Goal: Task Accomplishment & Management: Use online tool/utility

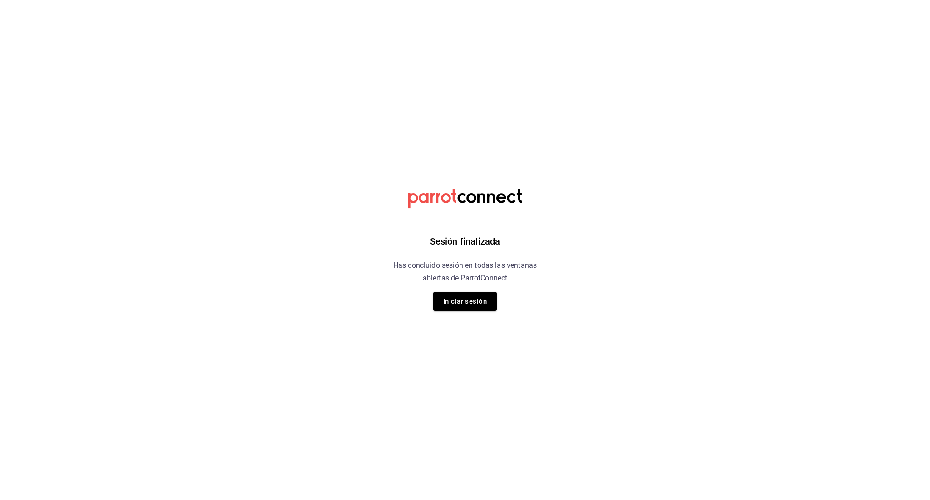
click at [491, 314] on div "Sesión finalizada Has concluido sesión en todas las ventanas abiertas de Parrot…" at bounding box center [465, 250] width 229 height 500
click at [481, 302] on button "Iniciar sesión" at bounding box center [465, 301] width 64 height 19
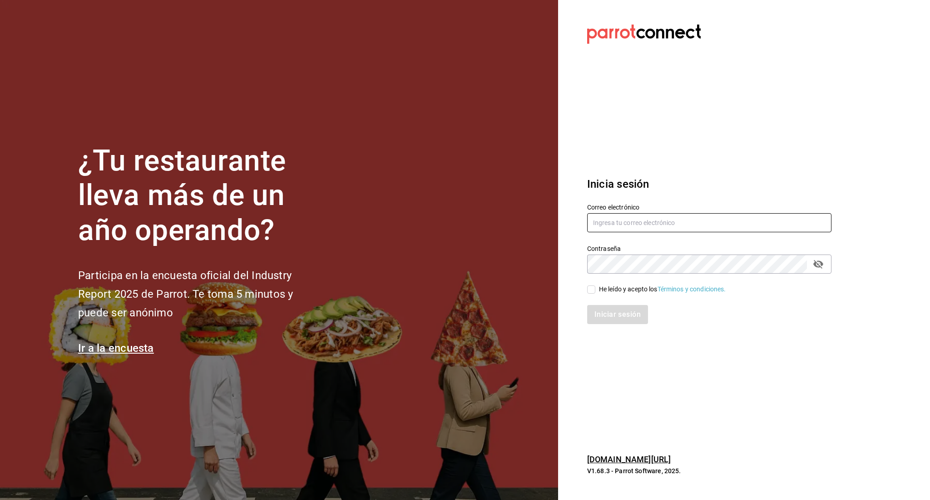
type input "irving.valles@grupocosteno.com"
click at [594, 294] on div "Iniciar sesión" at bounding box center [703, 309] width 255 height 30
click at [590, 290] on input "He leído y acepto los Términos y condiciones." at bounding box center [591, 289] width 8 height 8
checkbox input "true"
click at [600, 313] on button "Iniciar sesión" at bounding box center [618, 314] width 62 height 19
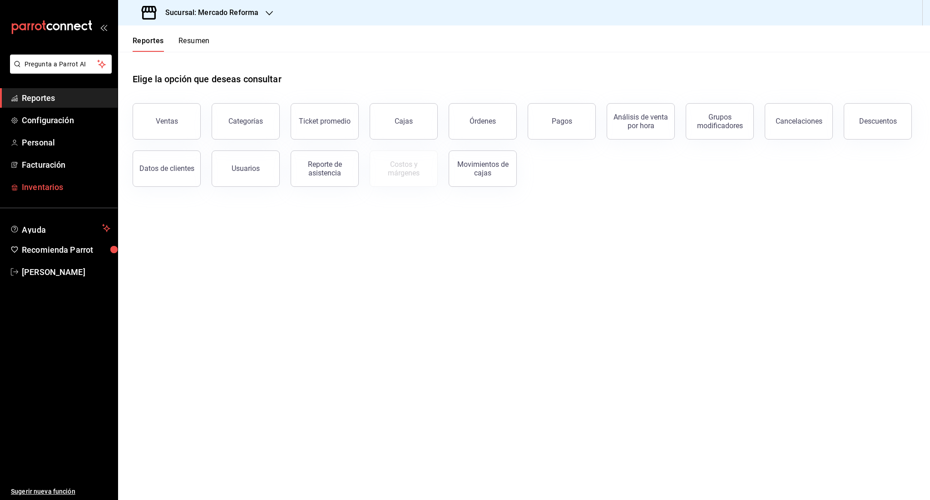
click at [61, 190] on span "Inventarios" at bounding box center [66, 187] width 89 height 12
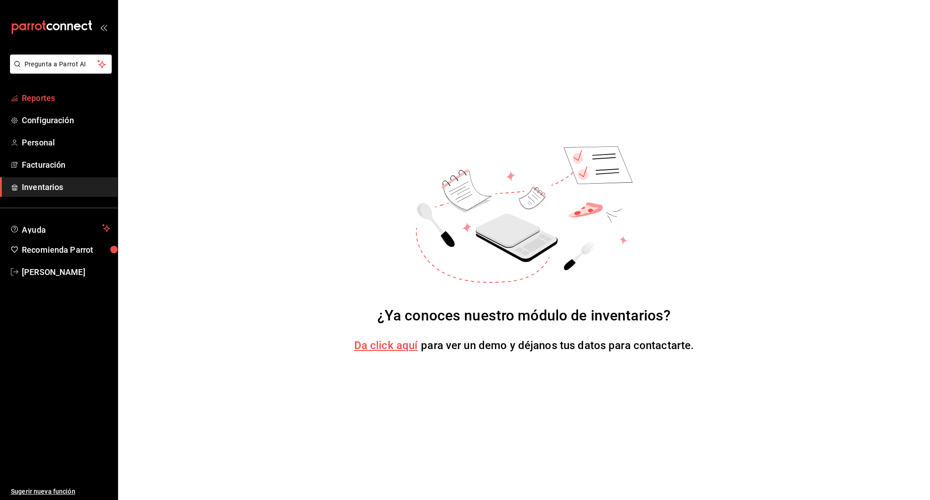
click at [38, 92] on span "Reportes" at bounding box center [66, 98] width 89 height 12
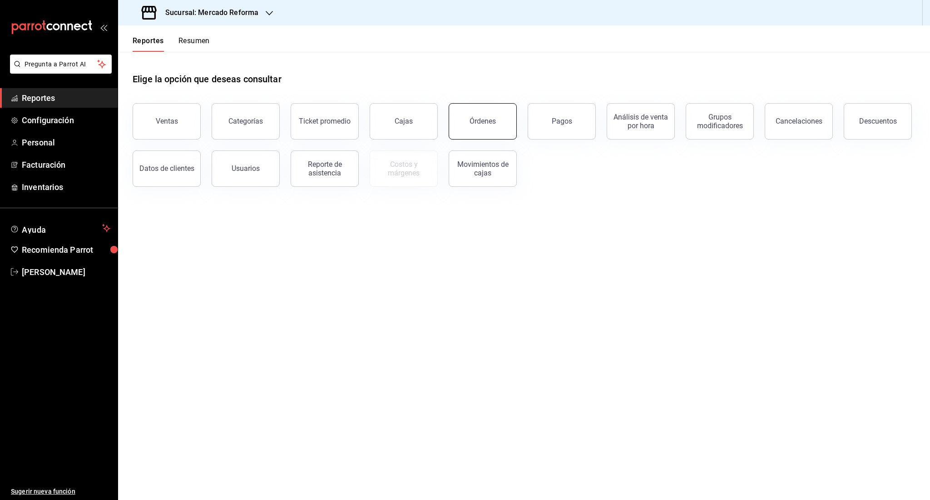
click at [508, 120] on button "Órdenes" at bounding box center [483, 121] width 68 height 36
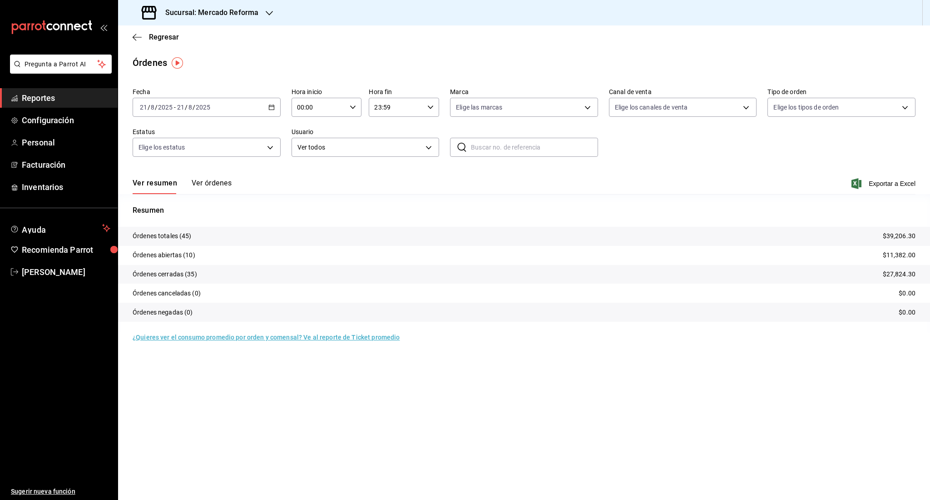
click at [200, 184] on button "Ver órdenes" at bounding box center [212, 186] width 40 height 15
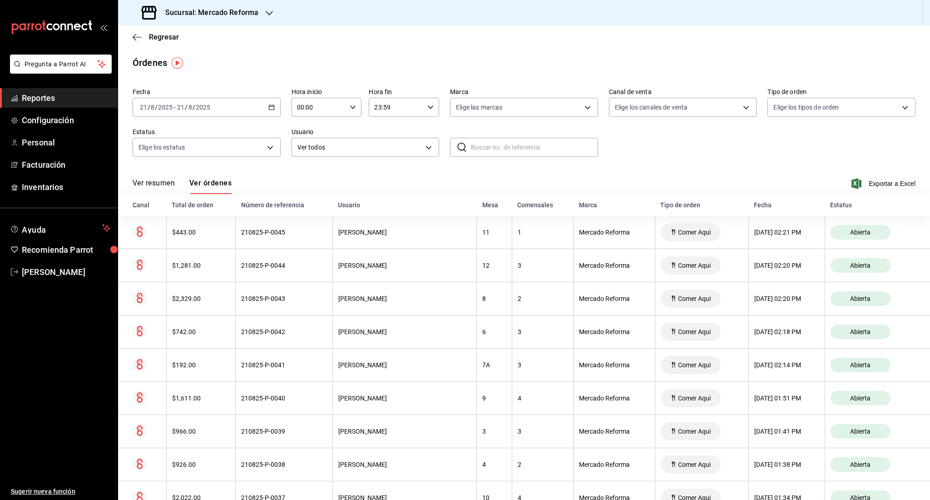
click at [50, 90] on link "Reportes" at bounding box center [59, 98] width 118 height 20
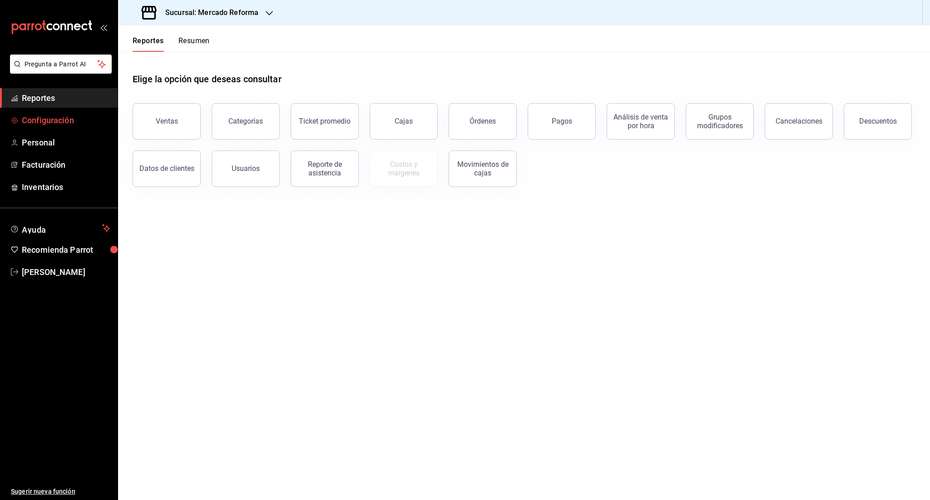
click at [51, 127] on link "Configuración" at bounding box center [59, 120] width 118 height 20
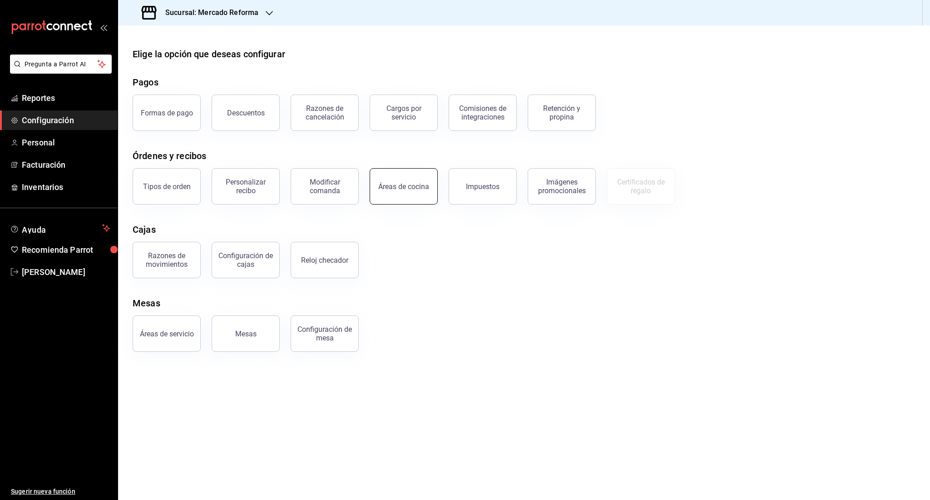
click at [412, 203] on div "Áreas de cocina" at bounding box center [398, 180] width 79 height 47
click at [414, 175] on button "Áreas de cocina" at bounding box center [404, 186] width 68 height 36
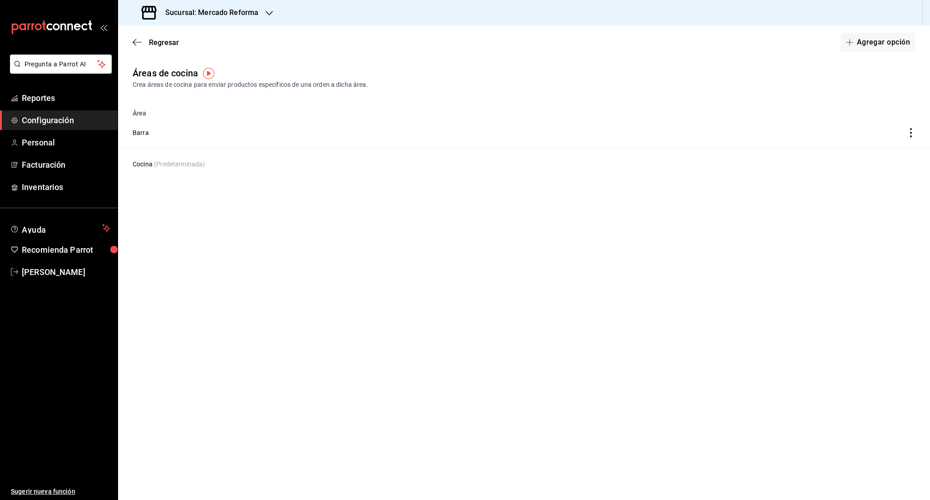
click at [46, 126] on span "Configuración" at bounding box center [66, 120] width 89 height 12
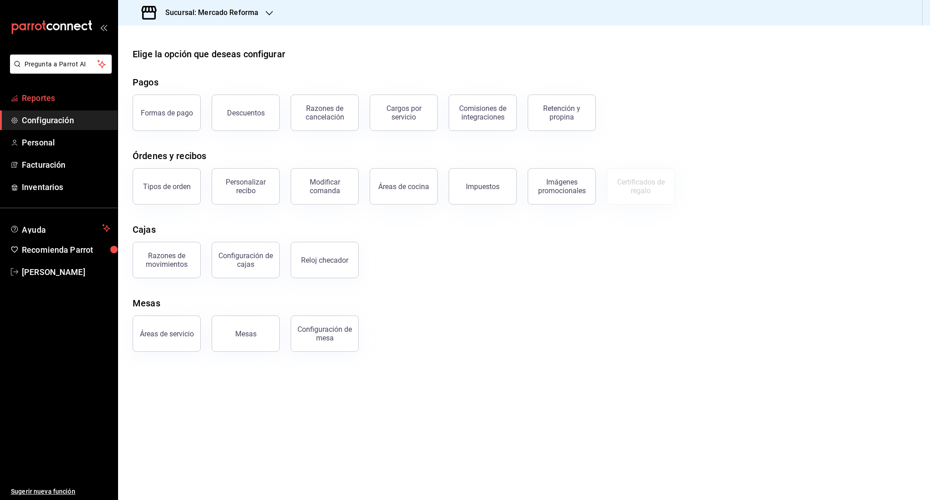
click at [55, 96] on span "Reportes" at bounding box center [66, 98] width 89 height 12
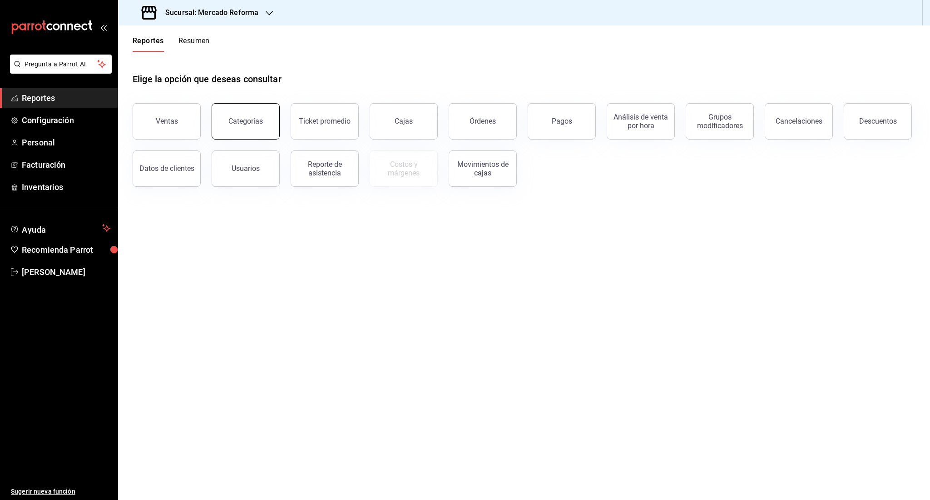
click at [243, 111] on button "Categorías" at bounding box center [246, 121] width 68 height 36
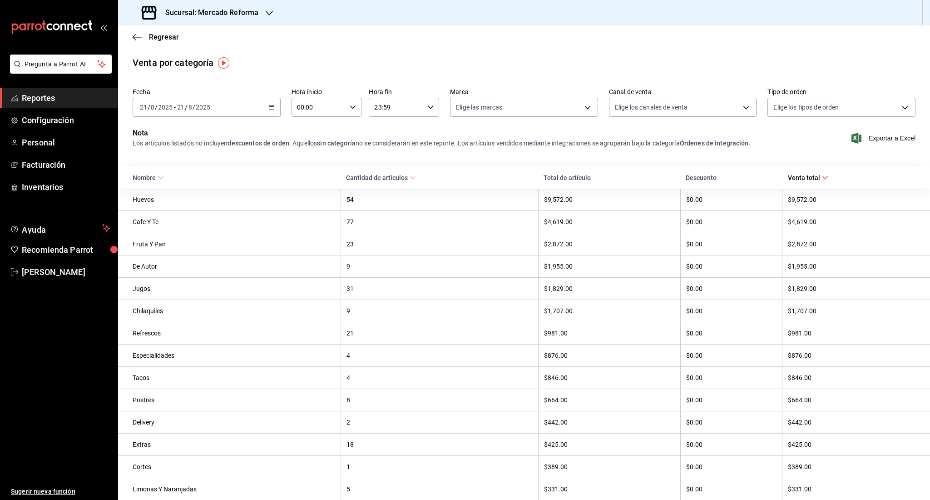
click at [197, 120] on div "Fecha [DATE] [DATE] - [DATE] [DATE] Hora inicio 00:00 Hora inicio Hora fin 23:5…" at bounding box center [524, 106] width 783 height 44
click at [199, 109] on input "2025" at bounding box center [202, 107] width 15 height 7
click at [176, 195] on span "Mes actual" at bounding box center [175, 196] width 70 height 10
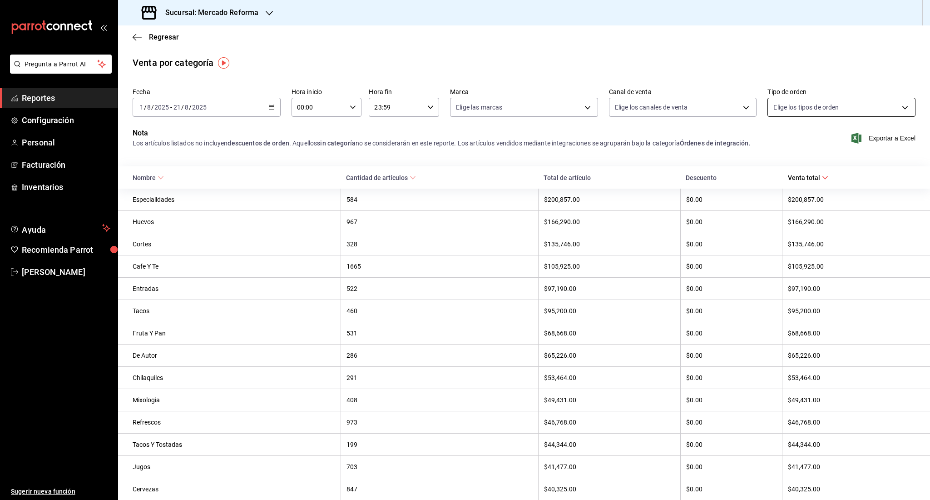
click at [844, 116] on body "Pregunta a Parrot AI Reportes Configuración Personal Facturación Inventarios Ay…" at bounding box center [465, 250] width 930 height 500
click at [844, 116] on div at bounding box center [465, 250] width 930 height 500
